Goal: Communication & Community: Answer question/provide support

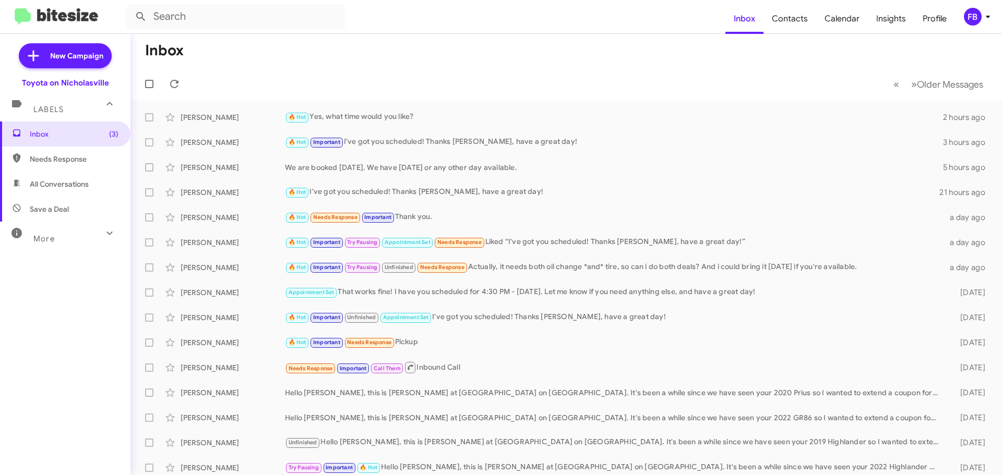
click at [64, 183] on span "All Conversations" at bounding box center [59, 184] width 59 height 10
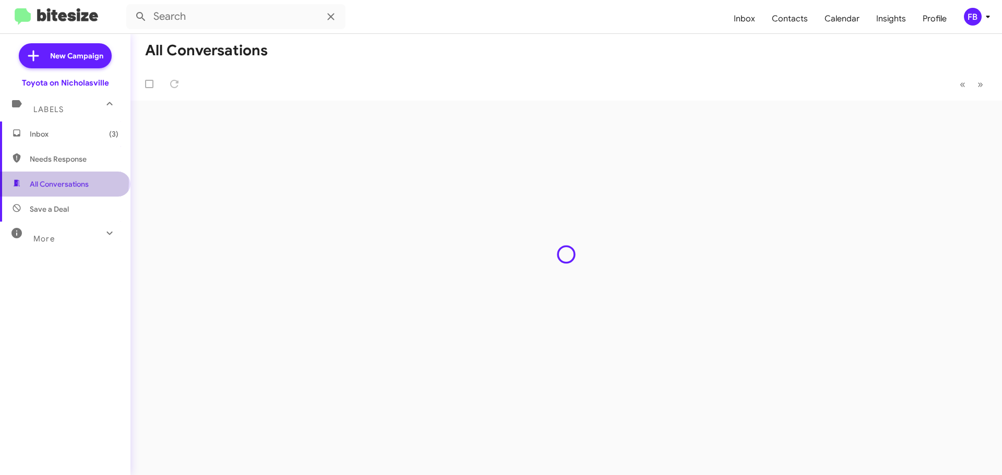
type input "in:all-conversations"
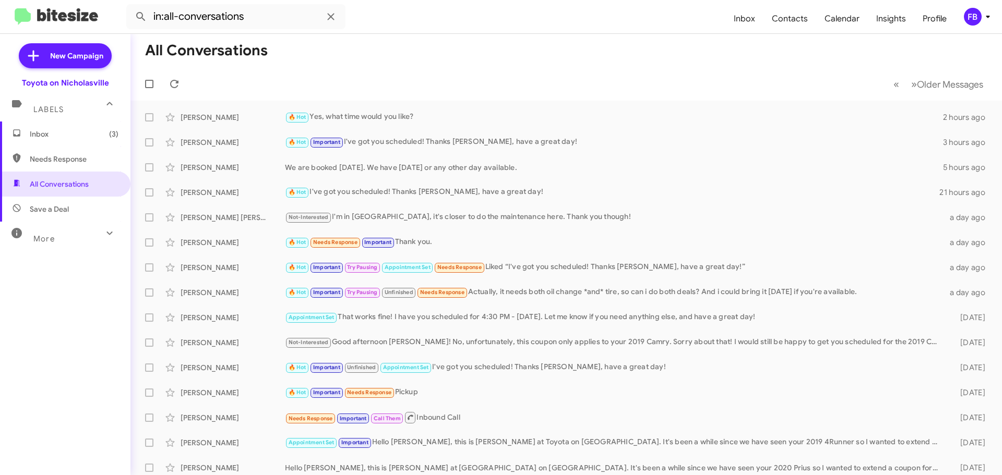
click at [65, 135] on span "Inbox (3)" at bounding box center [74, 134] width 89 height 10
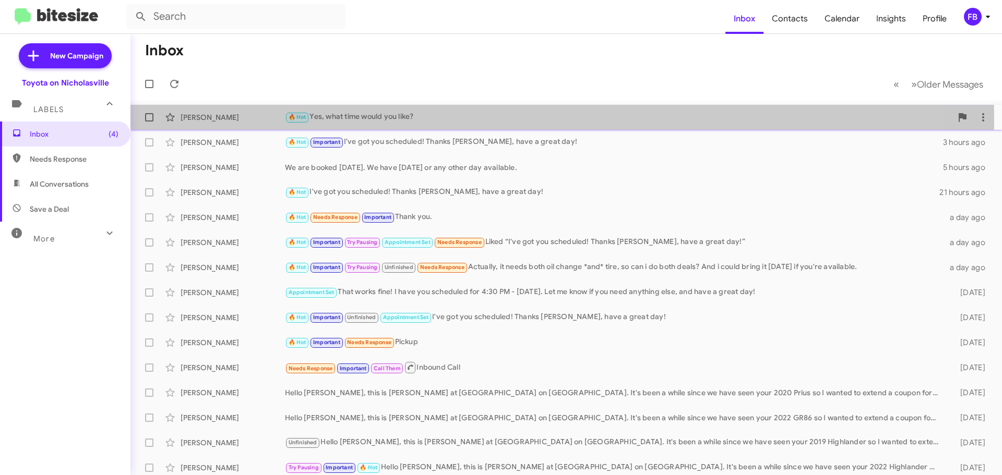
click at [438, 120] on div "🔥 Hot Yes, what time would you like?" at bounding box center [618, 117] width 667 height 12
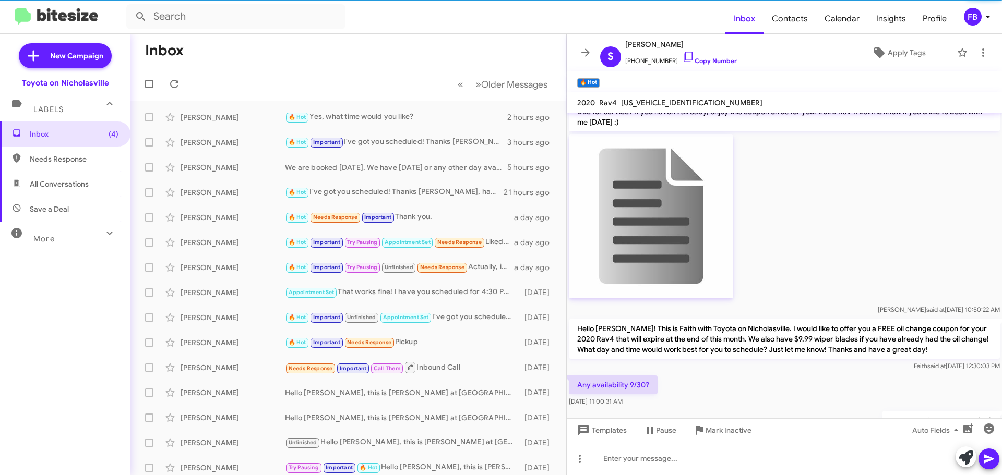
scroll to position [938, 0]
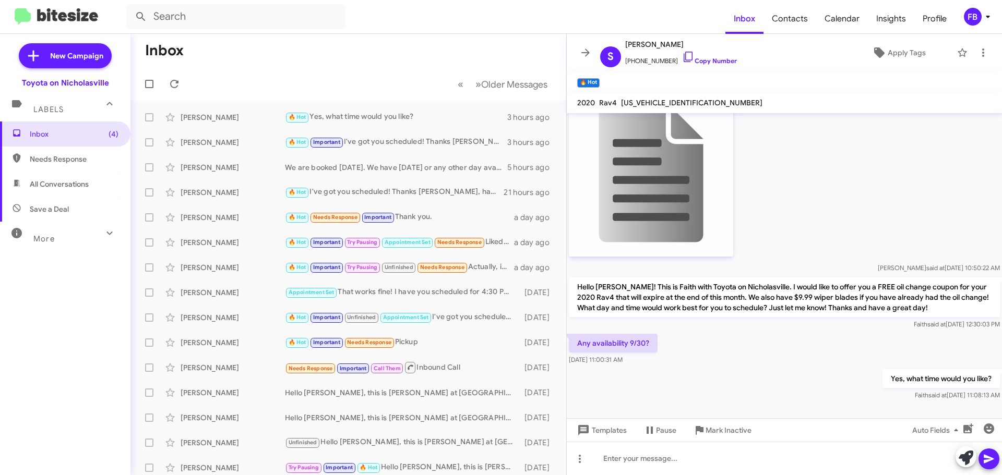
click at [88, 190] on span "All Conversations" at bounding box center [65, 184] width 130 height 25
type input "in:all-conversations"
